Goal: Information Seeking & Learning: Learn about a topic

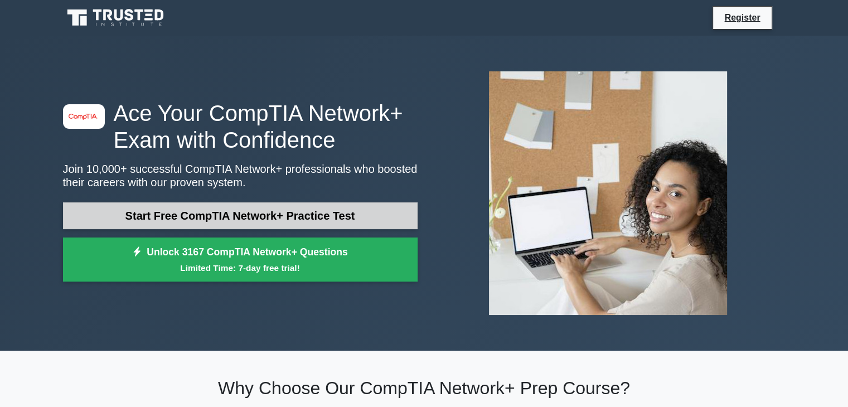
click at [296, 212] on link "Start Free CompTIA Network+ Practice Test" at bounding box center [240, 215] width 355 height 27
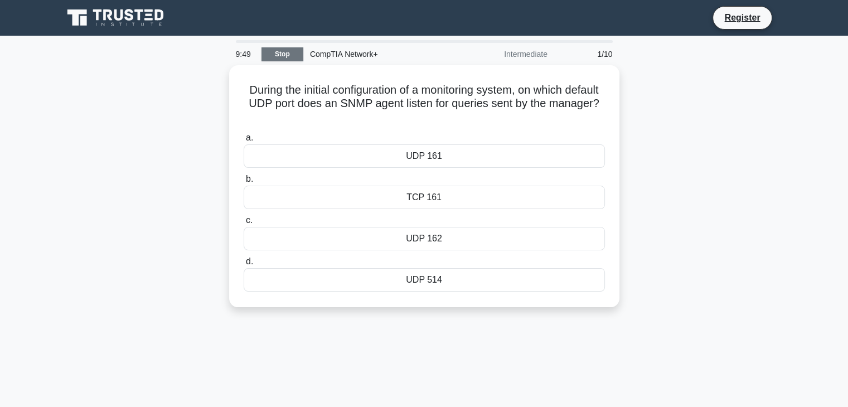
click at [284, 54] on link "Stop" at bounding box center [283, 54] width 42 height 14
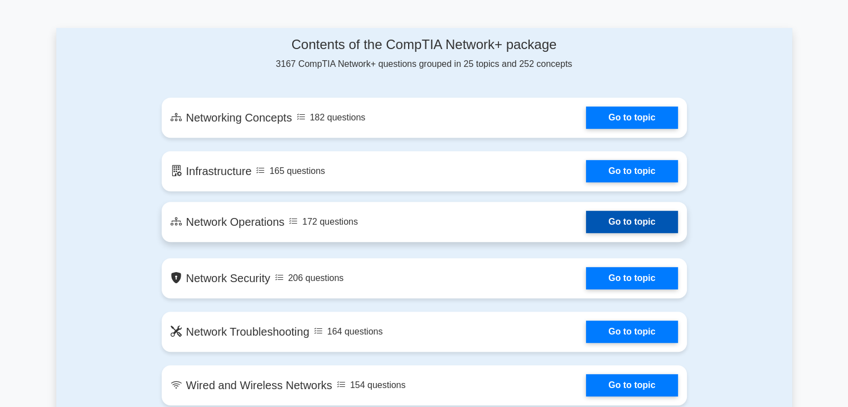
scroll to position [558, 0]
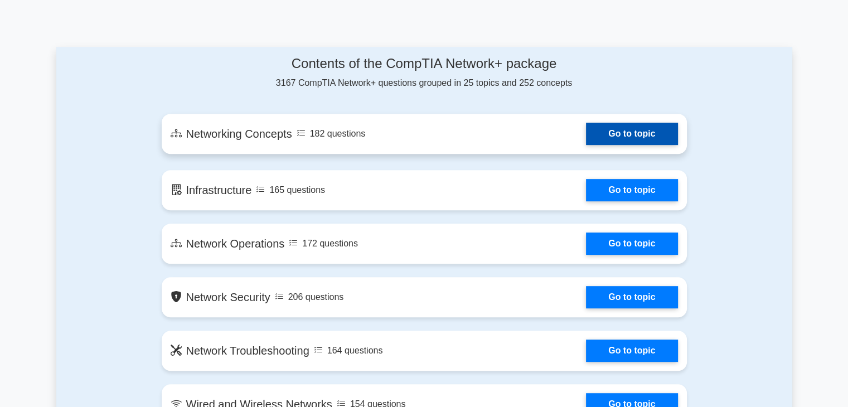
click at [647, 141] on link "Go to topic" at bounding box center [631, 134] width 91 height 22
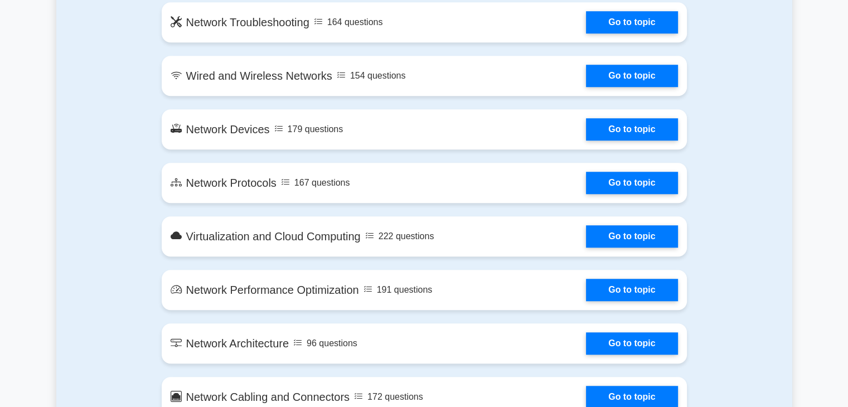
scroll to position [892, 0]
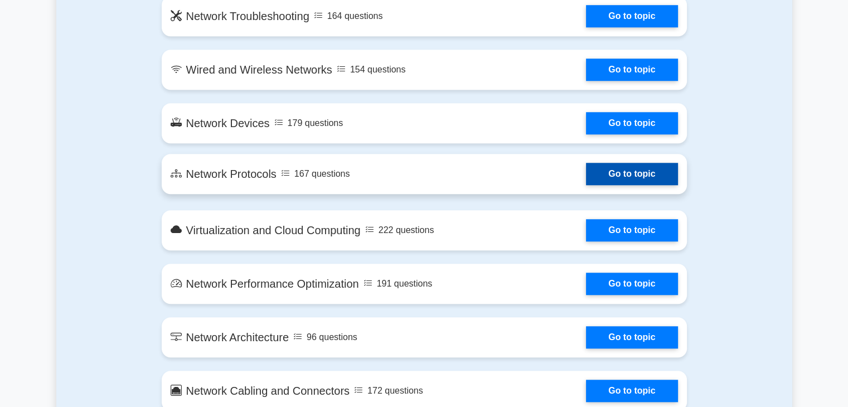
click at [643, 180] on link "Go to topic" at bounding box center [631, 174] width 91 height 22
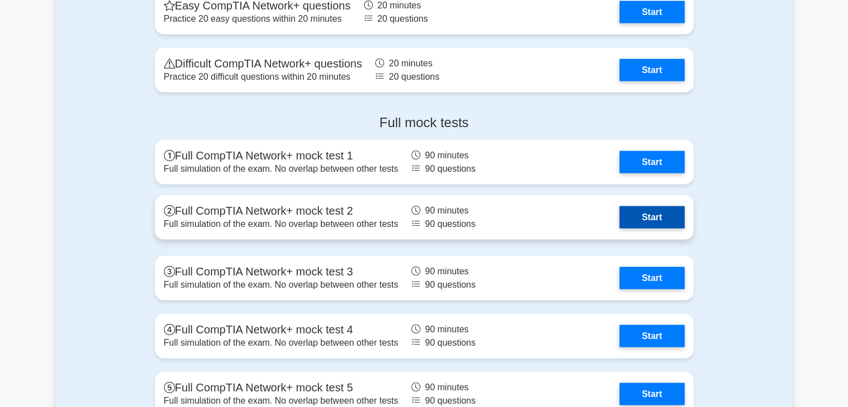
scroll to position [2286, 0]
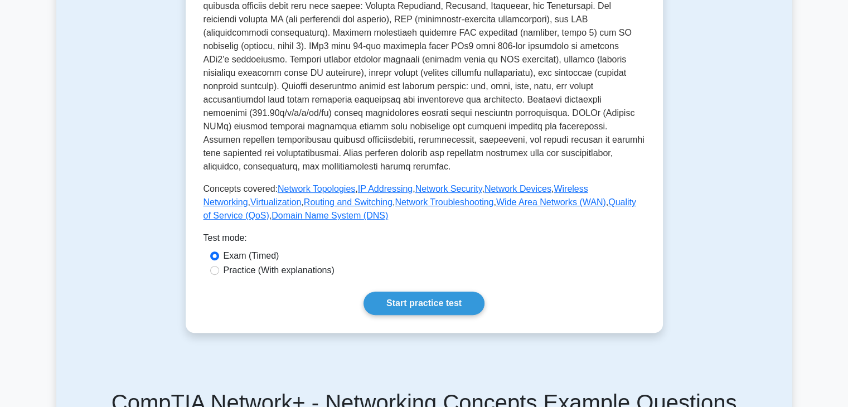
scroll to position [335, 0]
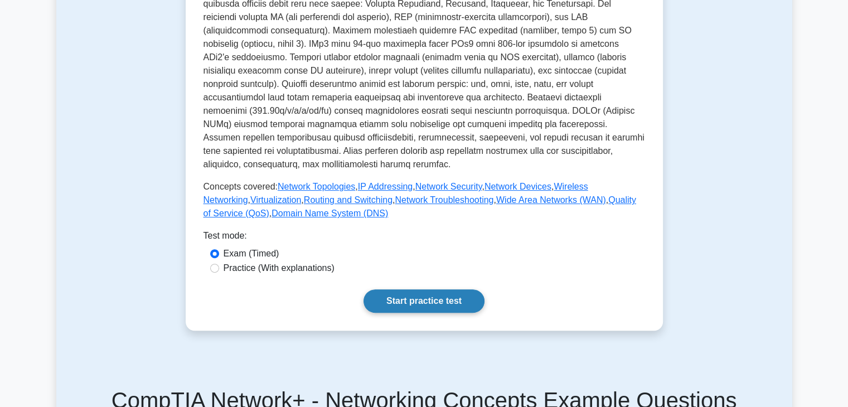
click at [424, 289] on link "Start practice test" at bounding box center [424, 300] width 121 height 23
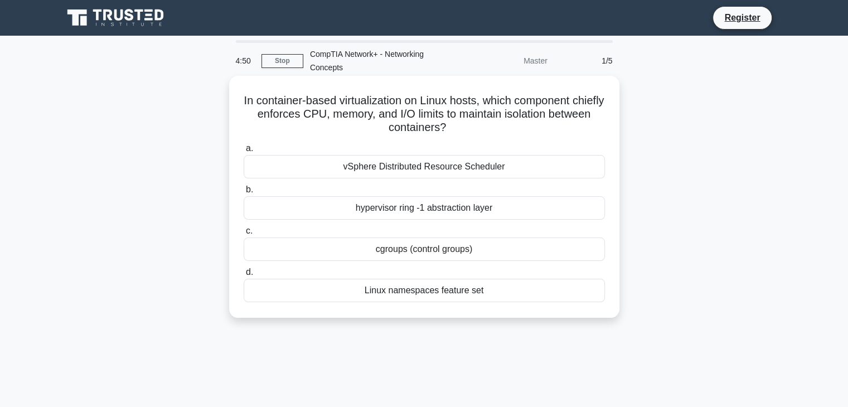
click at [405, 251] on div "cgroups (control groups)" at bounding box center [424, 249] width 361 height 23
click at [244, 235] on input "c. cgroups (control groups)" at bounding box center [244, 231] width 0 height 7
